Goal: Task Accomplishment & Management: Manage account settings

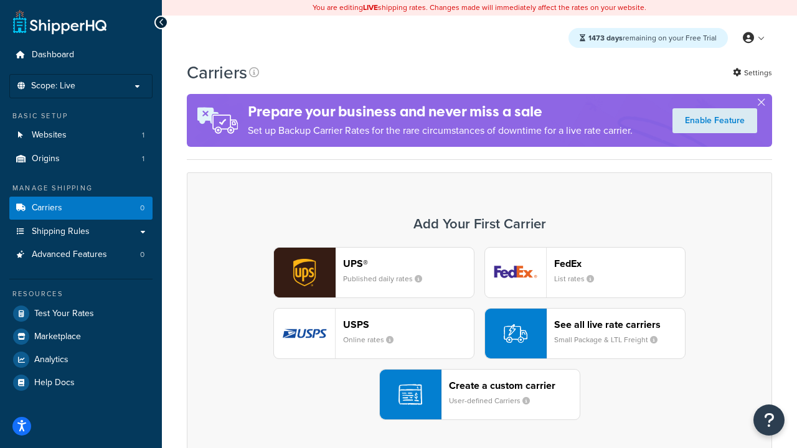
click at [480, 334] on div "UPS® Published daily rates FedEx List rates USPS Online rates See all live rate…" at bounding box center [479, 333] width 559 height 173
click at [620, 264] on header "FedEx" at bounding box center [619, 264] width 131 height 12
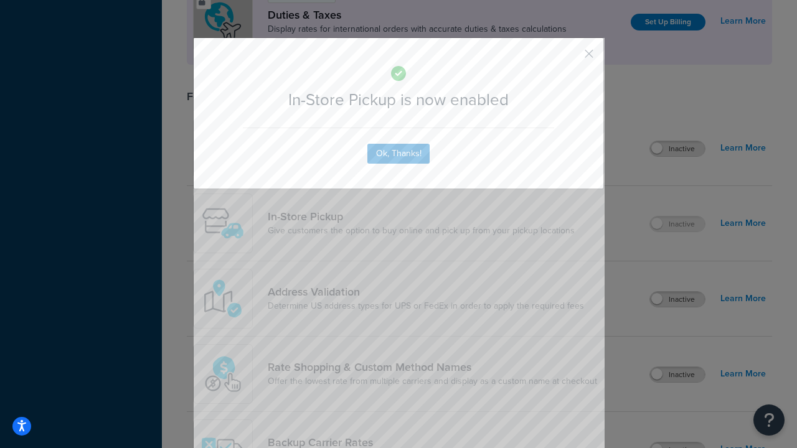
click at [571, 58] on button "button" at bounding box center [570, 58] width 3 height 3
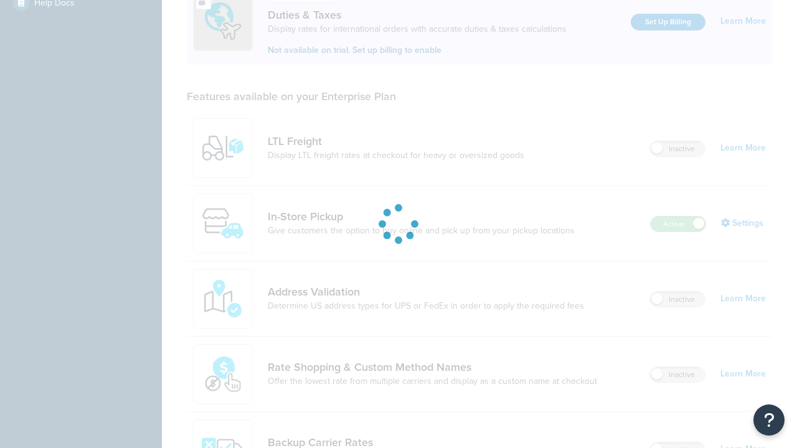
scroll to position [380, 0]
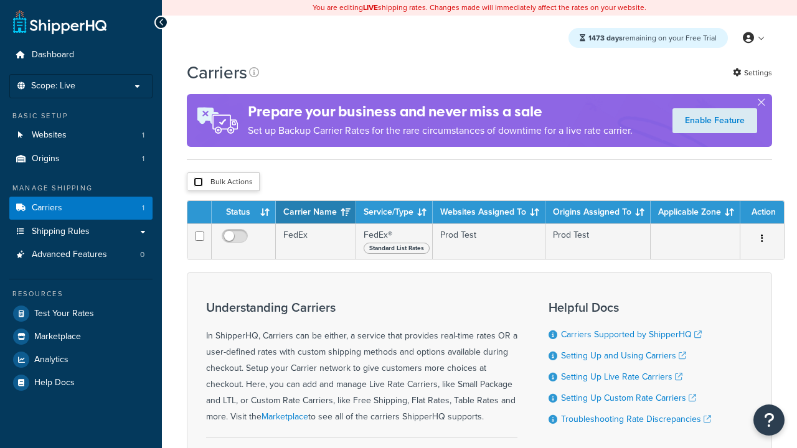
click at [198, 182] on input "checkbox" at bounding box center [198, 182] width 9 height 9
checkbox input "true"
click at [0, 0] on button "Delete" at bounding box center [0, 0] width 0 height 0
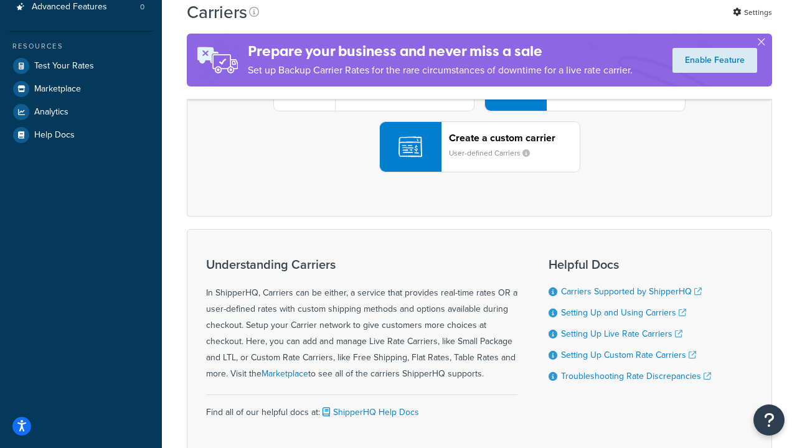
click at [480, 173] on div "UPS® Published daily rates FedEx List rates USPS Online rates See all live rate…" at bounding box center [479, 85] width 559 height 173
click at [620, 22] on header "FedEx" at bounding box center [619, 16] width 131 height 12
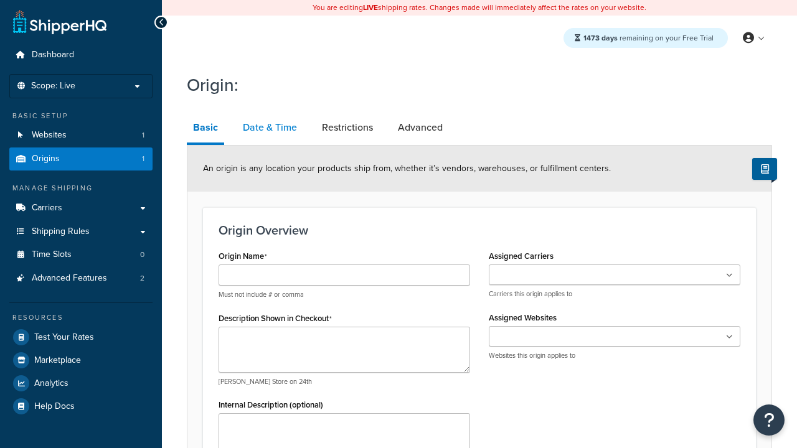
click at [269, 128] on link "Date & Time" at bounding box center [270, 128] width 67 height 30
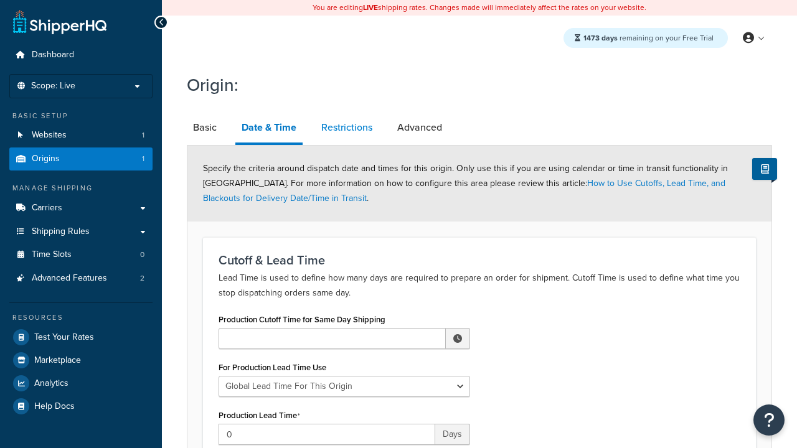
click at [347, 128] on link "Restrictions" at bounding box center [347, 128] width 64 height 30
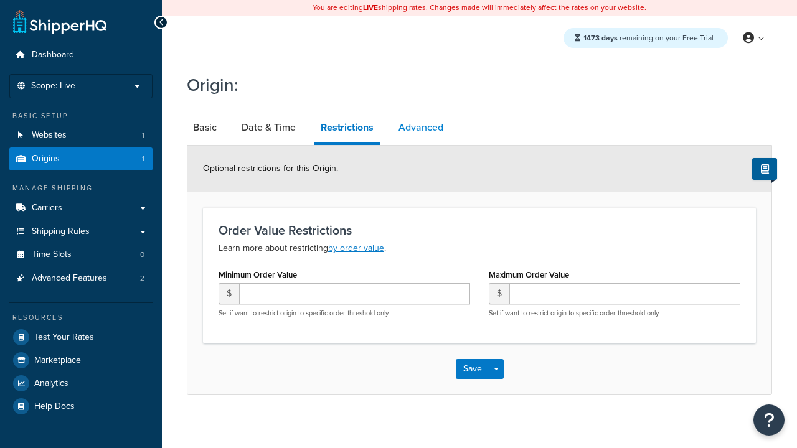
click at [420, 128] on link "Advanced" at bounding box center [420, 128] width 57 height 30
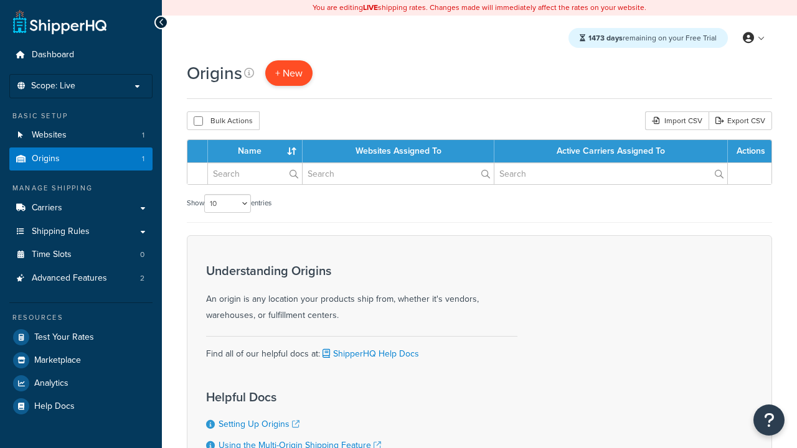
click at [288, 73] on span "+ New" at bounding box center [288, 73] width 27 height 14
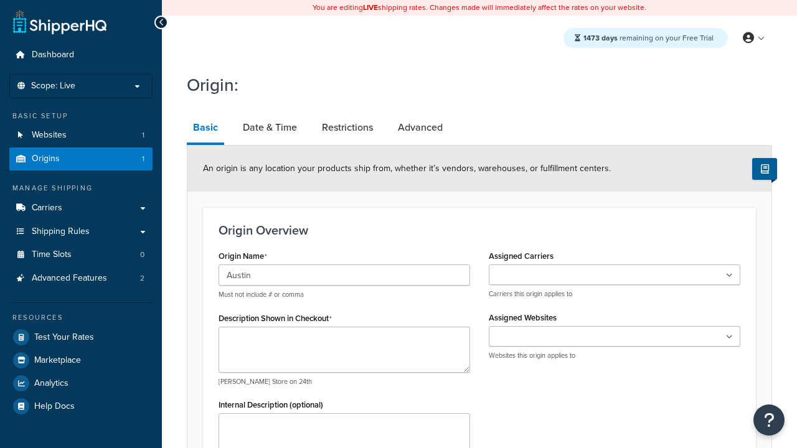
type input "Austin"
type textarea "Austin"
type input "Test Street"
type input "Austin"
select select "43"
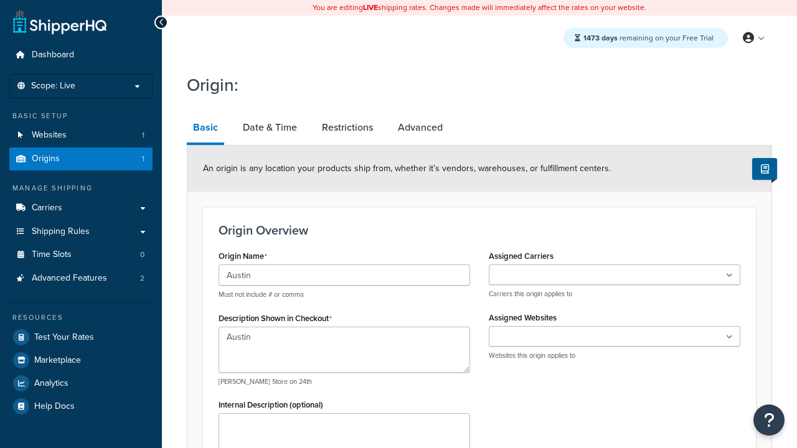
type input "Austin"
type input "78664"
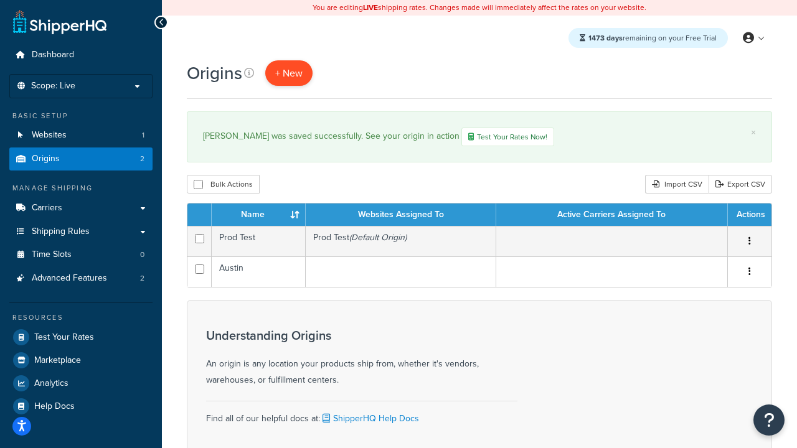
click at [288, 73] on span "+ New" at bounding box center [288, 73] width 27 height 14
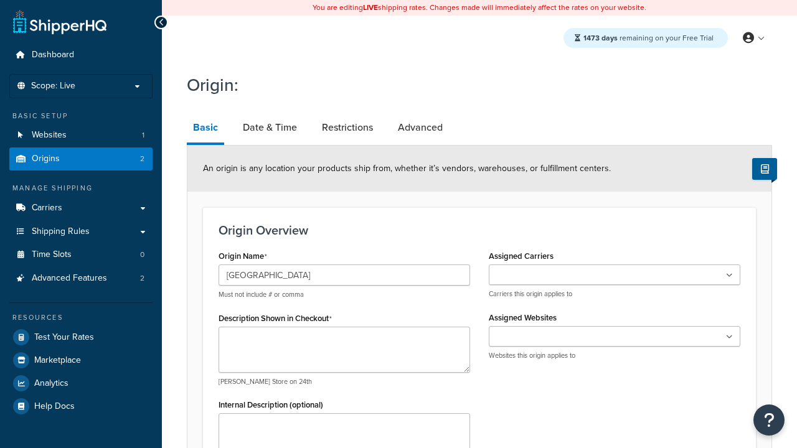
type input "[GEOGRAPHIC_DATA]"
type textarea "[GEOGRAPHIC_DATA]"
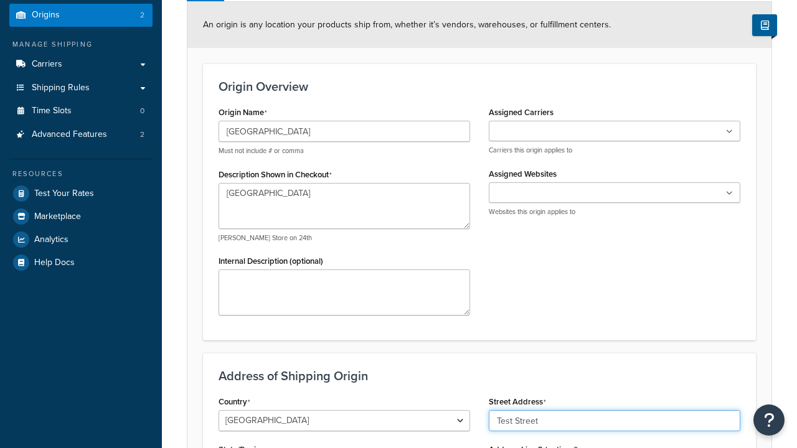
type input "Test Street"
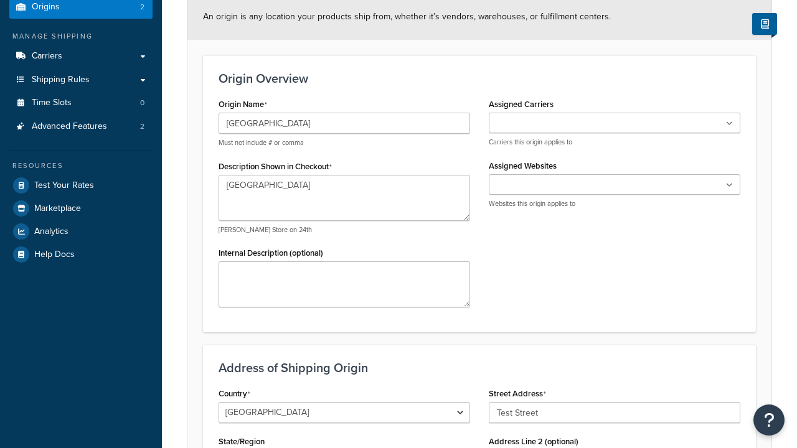
type input "Austin"
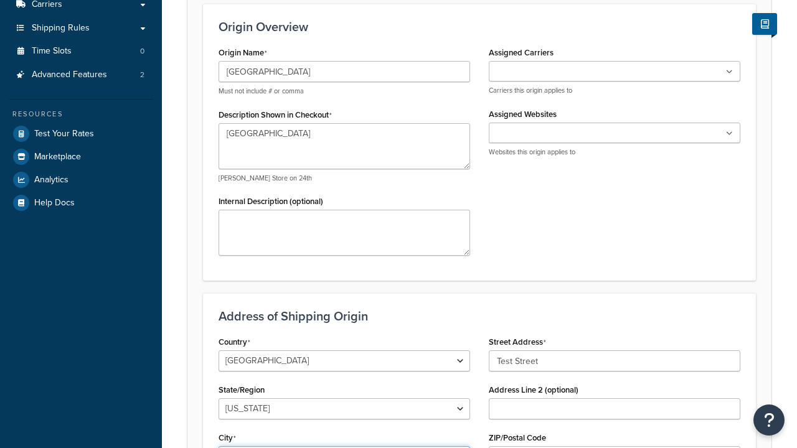
select select "43"
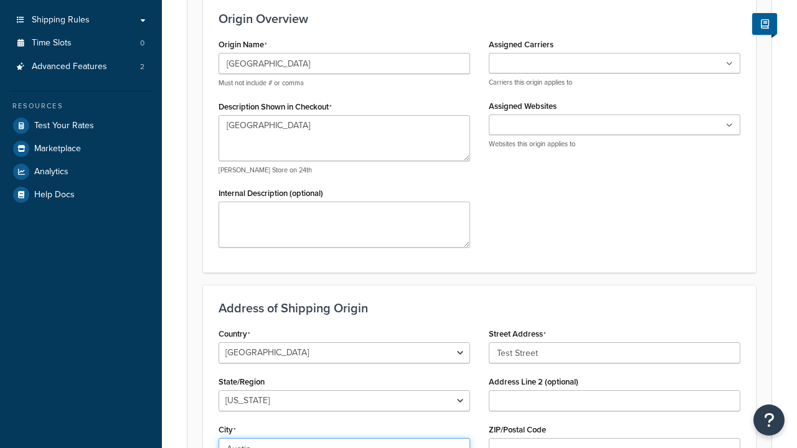
type input "Austin"
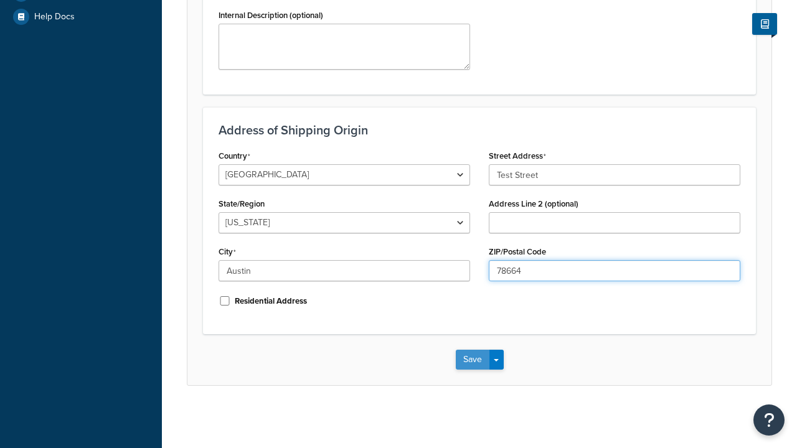
type input "78664"
click at [472, 360] on button "Save" at bounding box center [473, 360] width 34 height 20
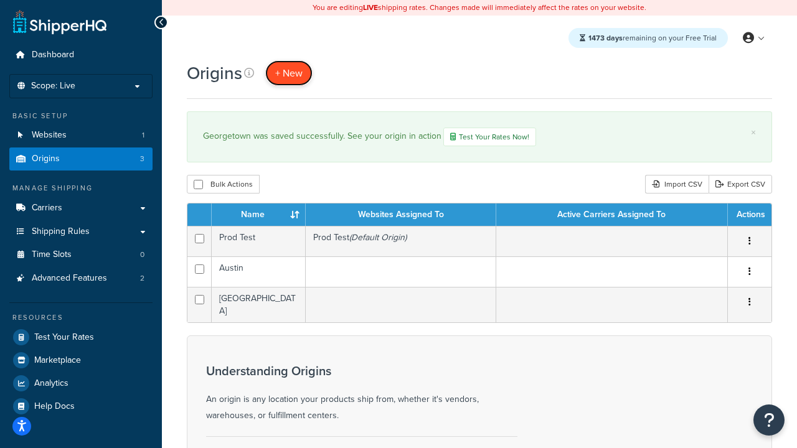
click at [288, 73] on span "+ New" at bounding box center [288, 73] width 27 height 14
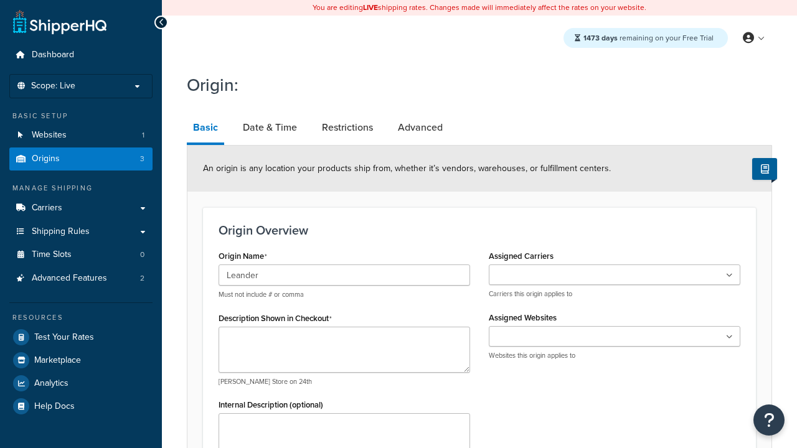
type input "Leander"
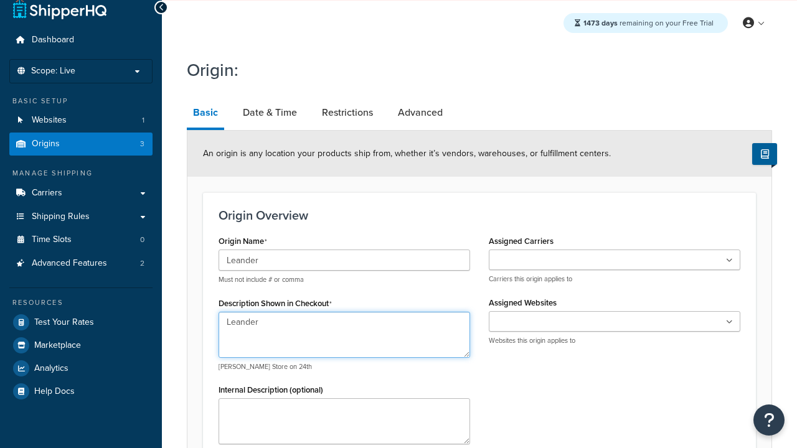
type textarea "Leander"
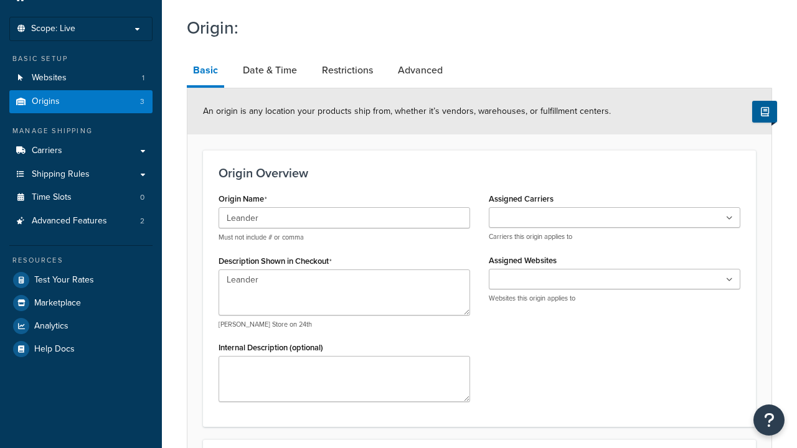
type input "Test Street"
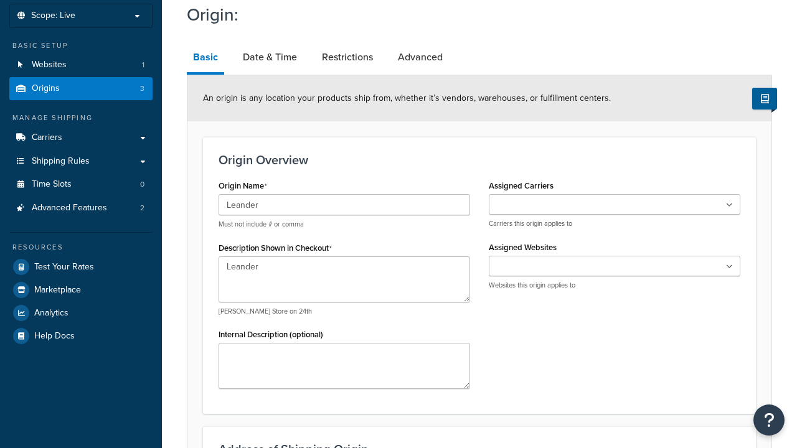
type input "Austin"
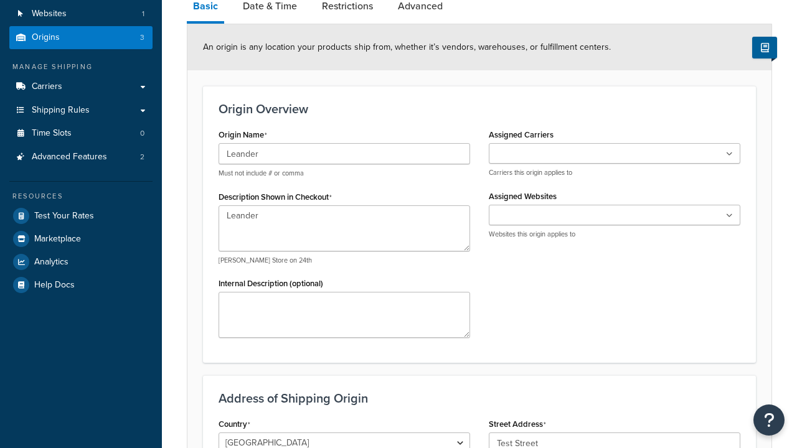
select select "43"
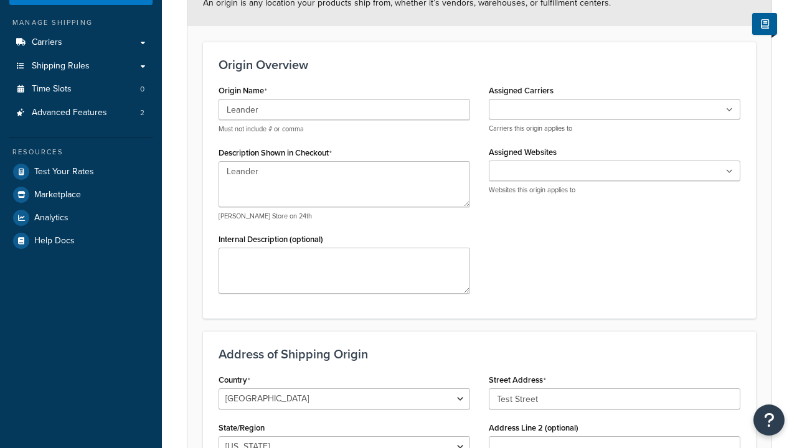
type input "Austin"
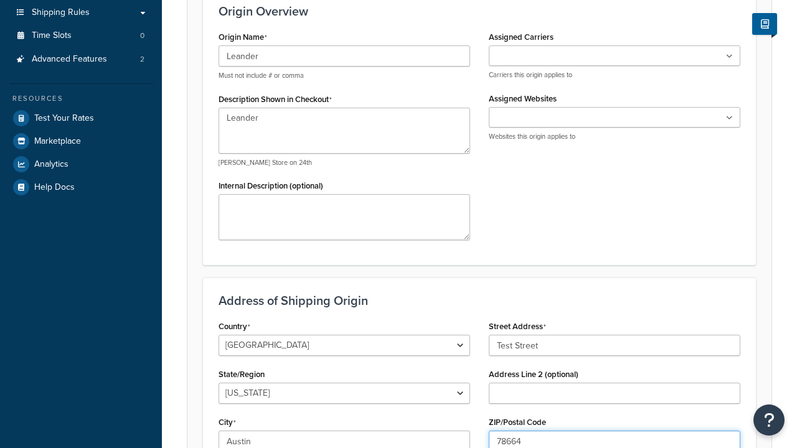
type input "78664"
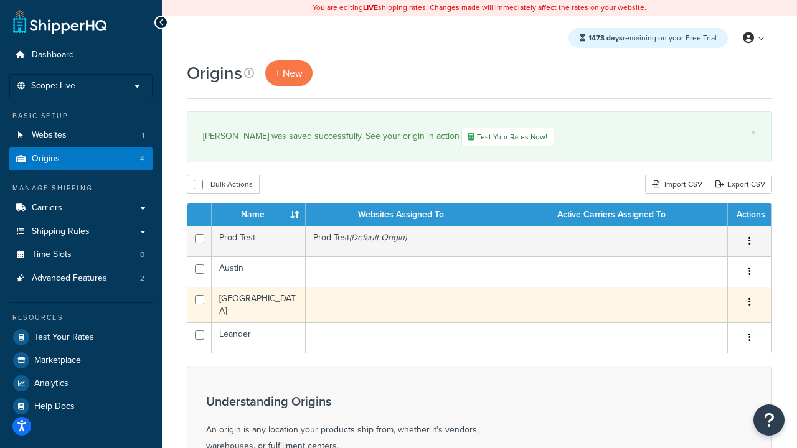
click at [749, 303] on icon "button" at bounding box center [750, 302] width 2 height 9
click at [708, 326] on link "Edit" at bounding box center [709, 326] width 98 height 26
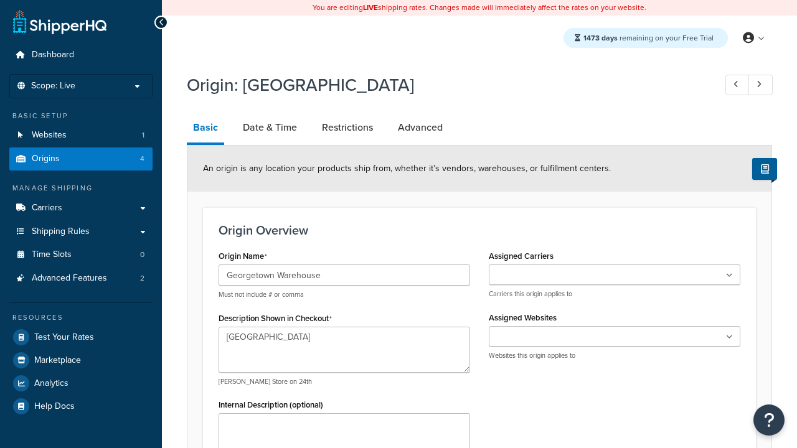
select select "43"
type input "Georgetown Warehouse"
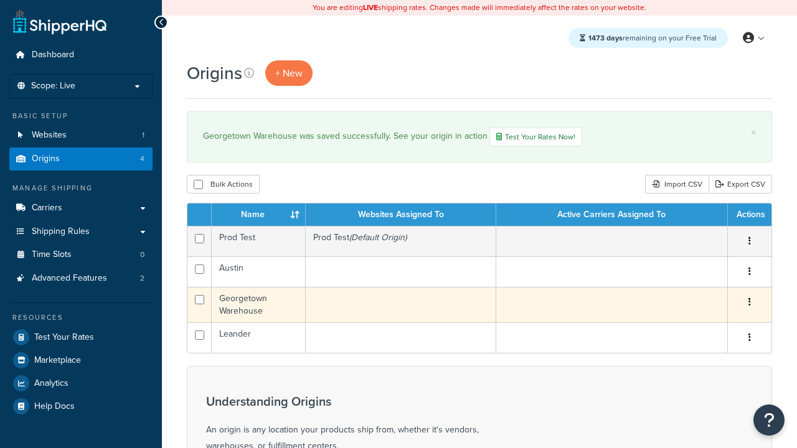
click at [749, 303] on icon "button" at bounding box center [750, 302] width 2 height 9
click at [708, 377] on link "Delete" at bounding box center [709, 377] width 98 height 26
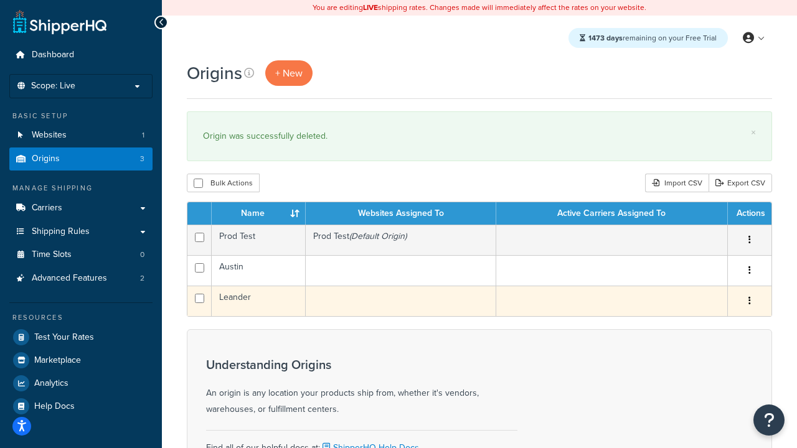
click at [749, 302] on icon "button" at bounding box center [750, 300] width 2 height 9
click at [0, 0] on link "Duplicate" at bounding box center [0, 0] width 0 height 0
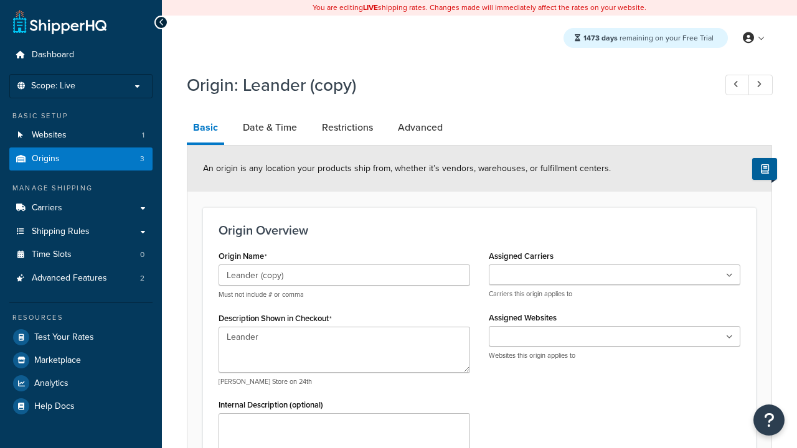
select select "43"
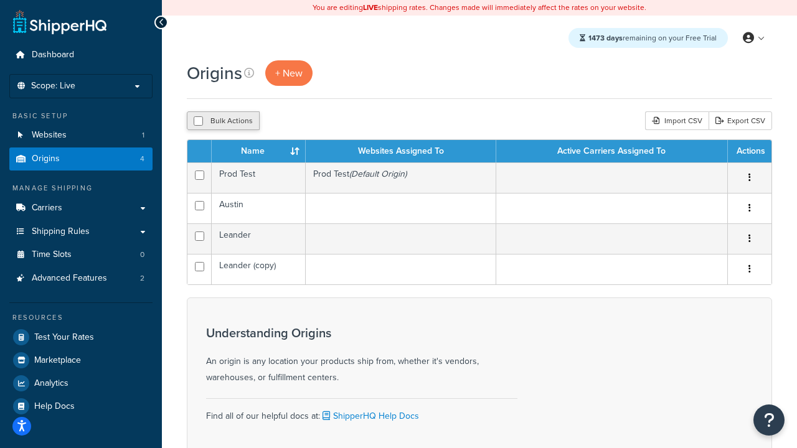
click at [198, 121] on input "checkbox" at bounding box center [198, 120] width 9 height 9
checkbox input "true"
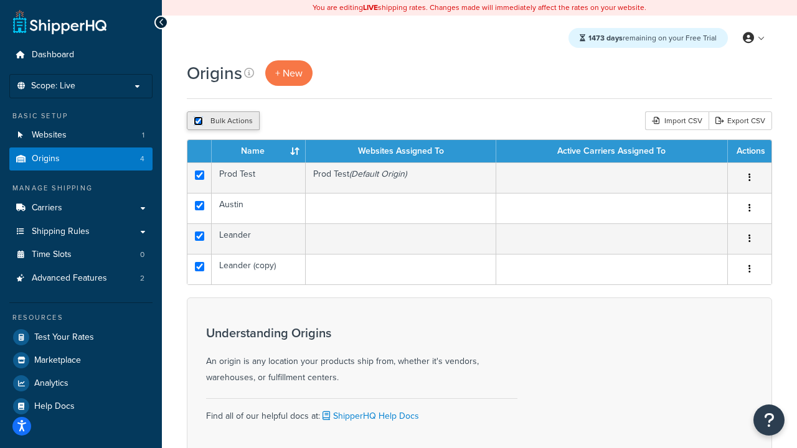
checkbox input "true"
click at [331, 121] on button "Delete" at bounding box center [332, 120] width 43 height 19
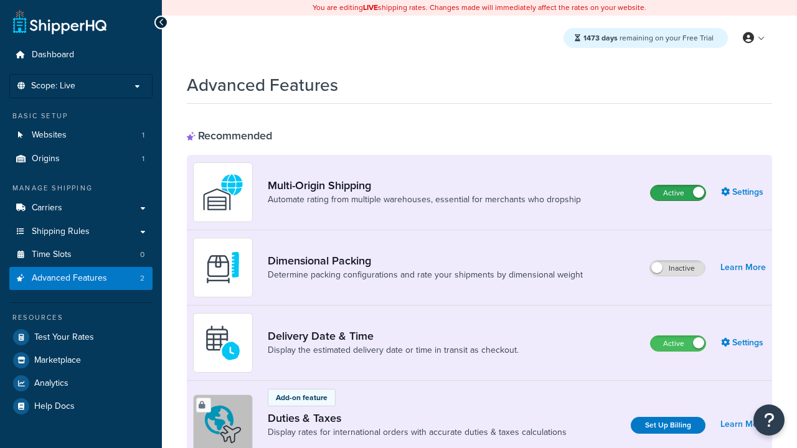
click at [678, 194] on label "Active" at bounding box center [678, 193] width 55 height 15
click at [678, 344] on label "Active" at bounding box center [678, 343] width 55 height 15
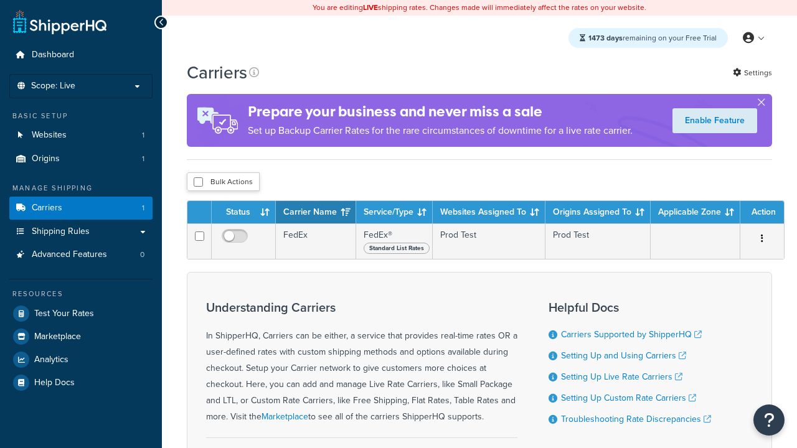
click at [198, 182] on input "checkbox" at bounding box center [198, 182] width 9 height 9
checkbox input "true"
click at [0, 0] on button "Delete" at bounding box center [0, 0] width 0 height 0
